Goal: Task Accomplishment & Management: Manage account settings

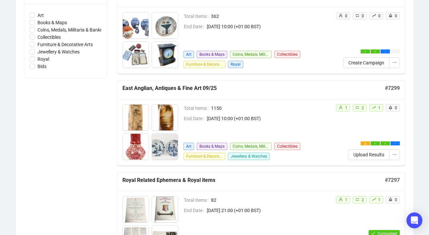
scroll to position [211, 0]
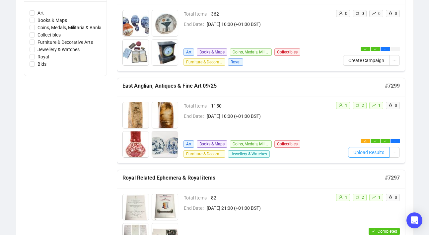
click at [354, 150] on span "Upload Results" at bounding box center [368, 152] width 31 height 7
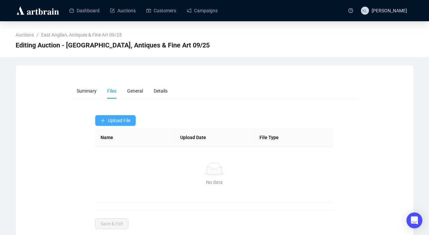
click at [109, 120] on span "Upload File" at bounding box center [119, 120] width 23 height 5
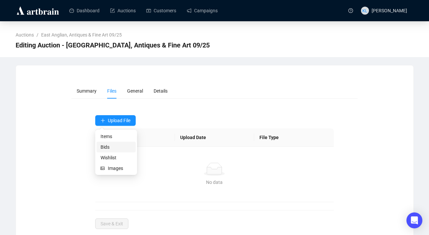
click at [114, 148] on span "Bids" at bounding box center [115, 146] width 31 height 7
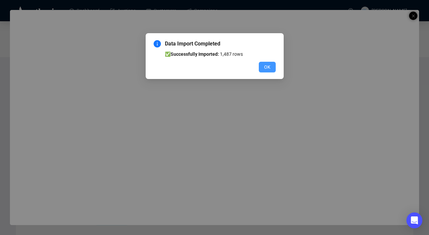
click at [264, 67] on span "OK" at bounding box center [267, 66] width 6 height 7
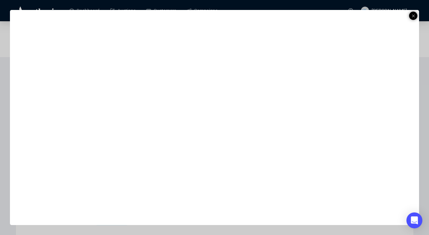
click at [403, 20] on span "[PERSON_NAME]" at bounding box center [384, 10] width 46 height 21
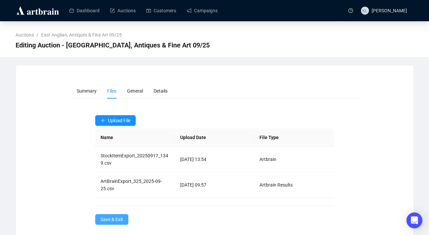
click at [113, 216] on span "Save & Exit" at bounding box center [111, 218] width 23 height 7
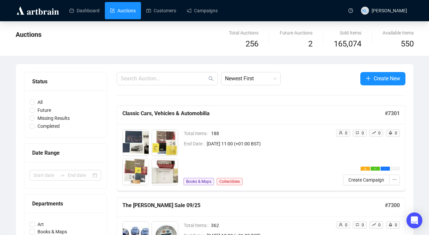
click at [174, 178] on img at bounding box center [165, 172] width 26 height 26
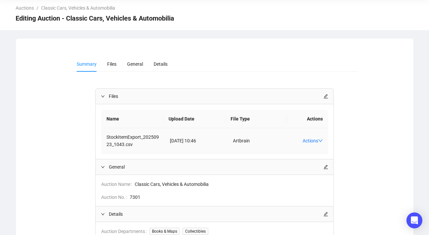
scroll to position [29, 0]
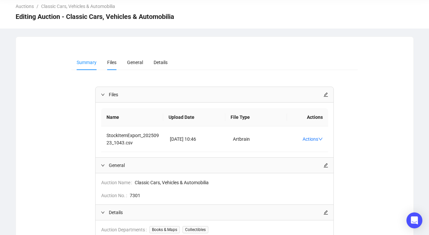
click at [115, 63] on span "Files" at bounding box center [111, 62] width 9 height 5
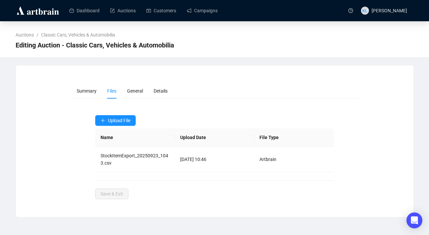
scroll to position [0, 0]
click at [124, 13] on link "Auctions" at bounding box center [123, 10] width 26 height 17
